Goal: Task Accomplishment & Management: Manage account settings

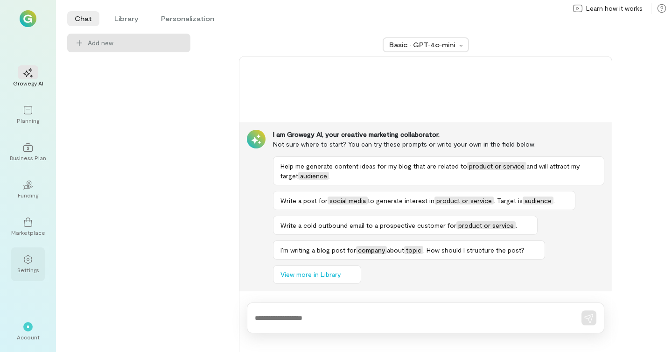
click at [28, 267] on div "Settings" at bounding box center [28, 269] width 22 height 7
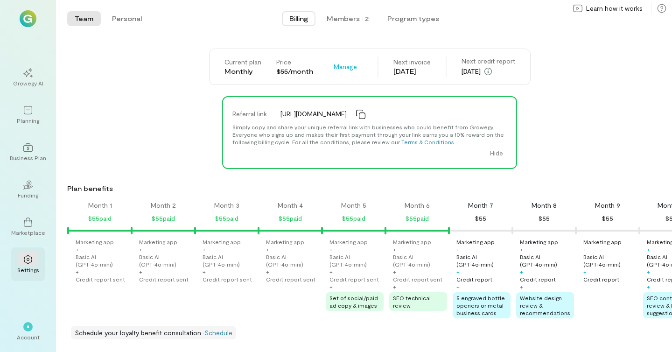
scroll to position [0, 216]
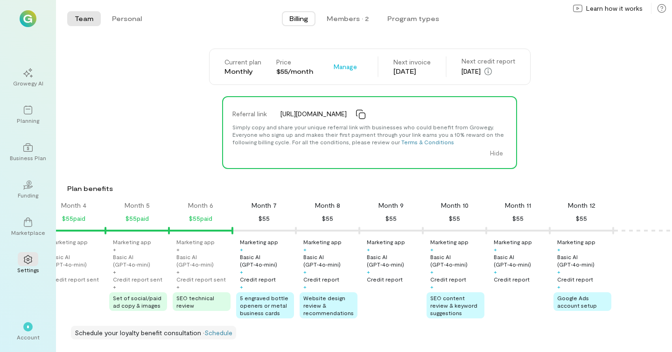
click at [202, 210] on div "Month 6 $55 paid" at bounding box center [200, 212] width 63 height 23
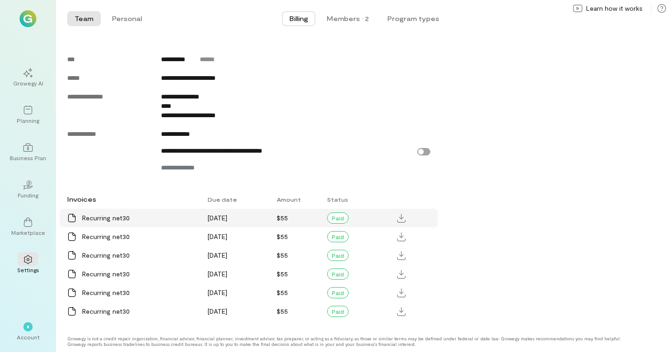
scroll to position [478, 0]
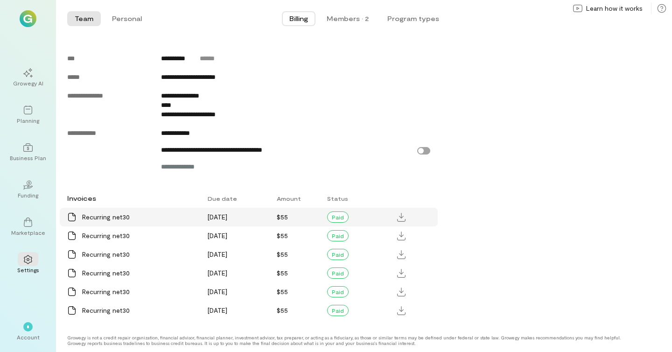
click at [97, 215] on div "Recurring net30" at bounding box center [139, 216] width 114 height 9
